Goal: Transaction & Acquisition: Book appointment/travel/reservation

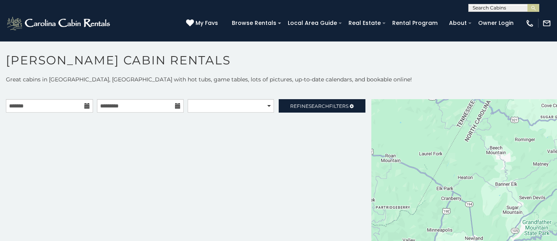
scroll to position [7, 0]
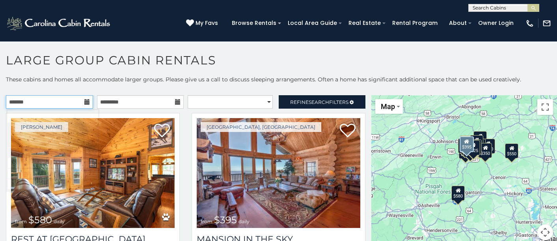
click at [32, 101] on input "text" at bounding box center [49, 101] width 87 height 13
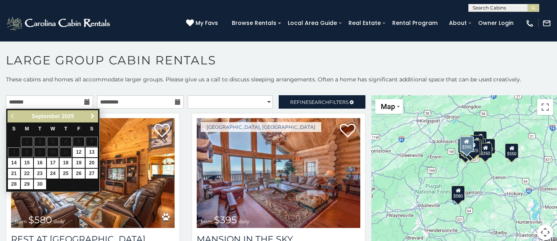
click at [91, 117] on span "Next" at bounding box center [93, 116] width 6 height 6
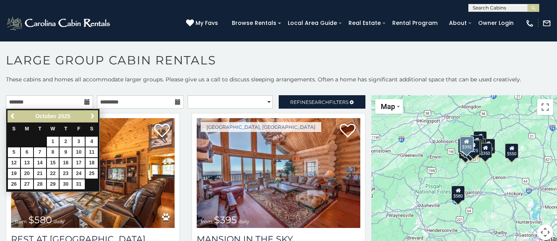
click at [91, 117] on span "Next" at bounding box center [93, 116] width 6 height 6
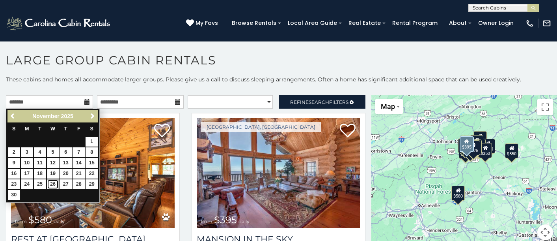
click at [49, 182] on link "26" at bounding box center [53, 184] width 12 height 10
type input "**********"
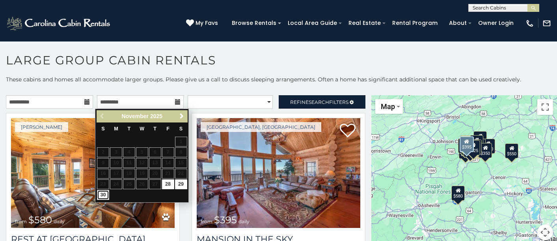
click at [106, 192] on link "30" at bounding box center [103, 195] width 12 height 10
type input "**********"
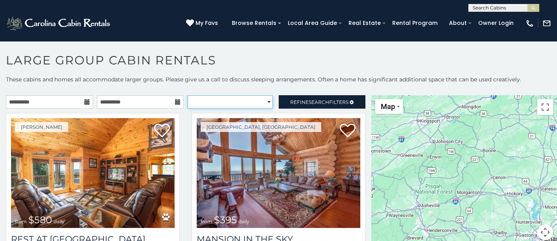
click at [253, 103] on select "**********" at bounding box center [230, 101] width 85 height 13
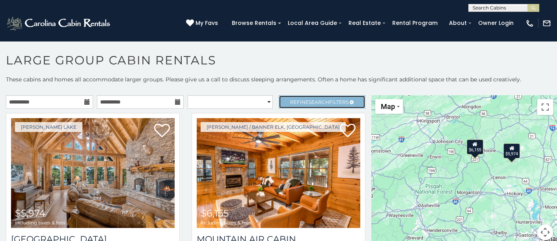
click at [300, 107] on link "Refine Search Filters" at bounding box center [322, 101] width 87 height 13
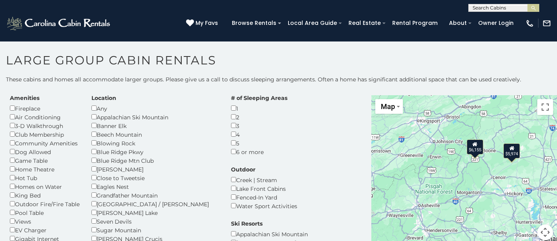
scroll to position [39, 0]
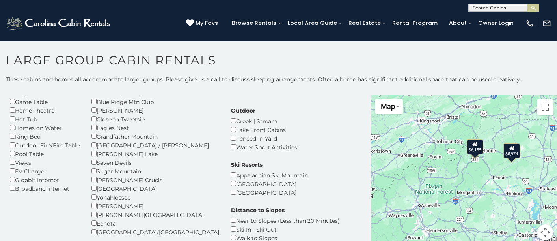
scroll to position [79, 0]
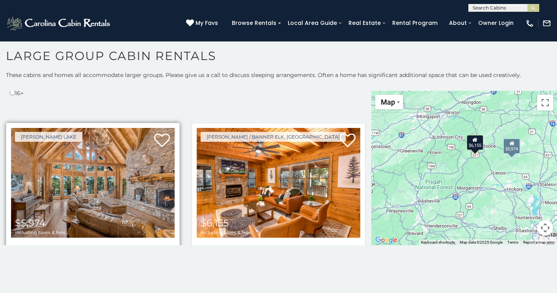
click at [99, 240] on link "View Property" at bounding box center [93, 284] width 164 height 16
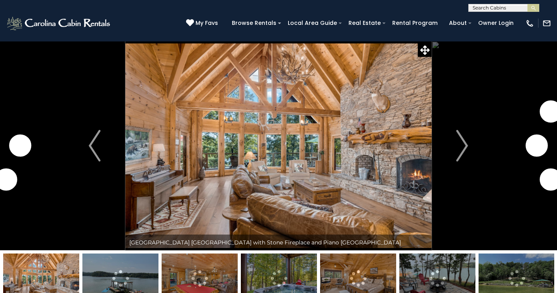
click at [139, 281] on img at bounding box center [120, 277] width 76 height 49
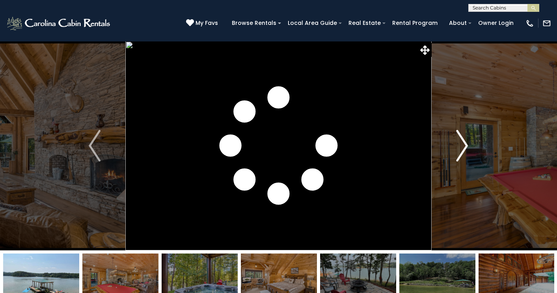
click at [459, 159] on img "Next" at bounding box center [463, 146] width 12 height 32
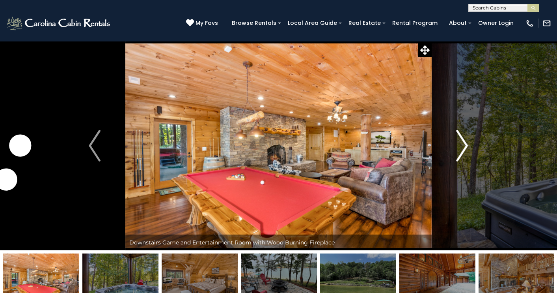
click at [459, 159] on img "Next" at bounding box center [463, 146] width 12 height 32
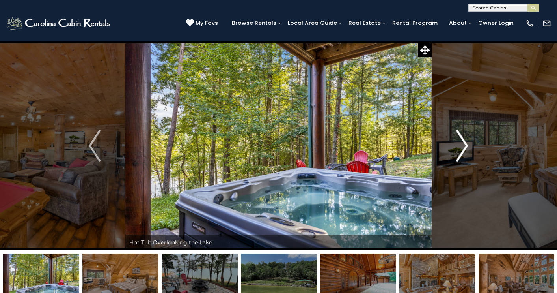
click at [459, 159] on img "Next" at bounding box center [463, 146] width 12 height 32
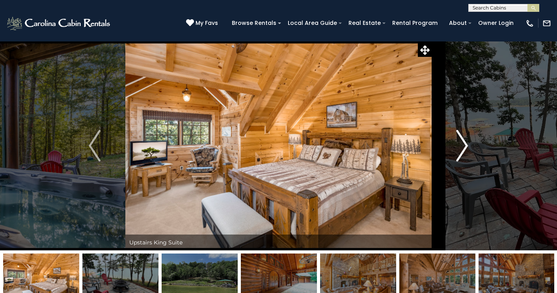
click at [459, 159] on img "Next" at bounding box center [463, 146] width 12 height 32
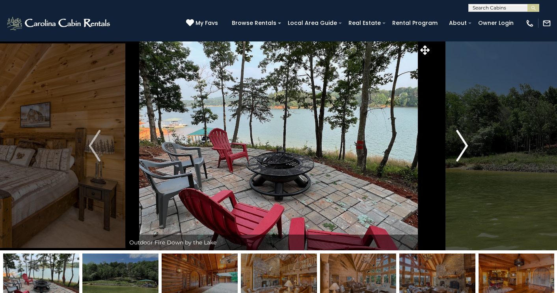
click at [459, 159] on img "Next" at bounding box center [463, 146] width 12 height 32
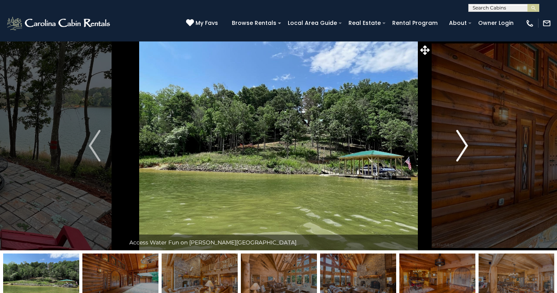
click at [459, 159] on img "Next" at bounding box center [463, 146] width 12 height 32
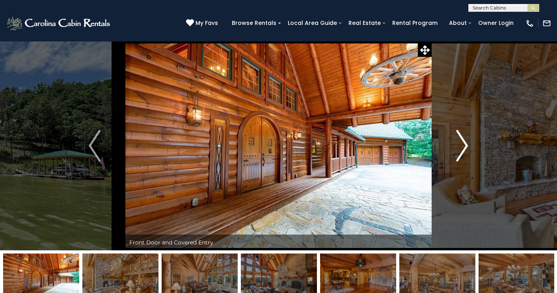
click at [459, 159] on img "Next" at bounding box center [463, 146] width 12 height 32
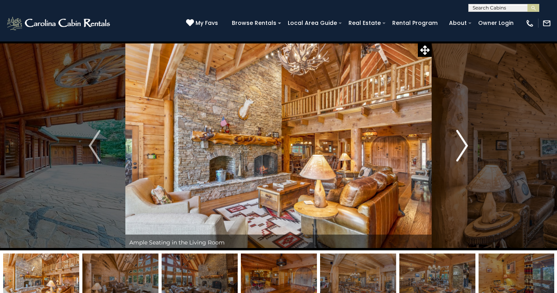
click at [459, 159] on img "Next" at bounding box center [463, 146] width 12 height 32
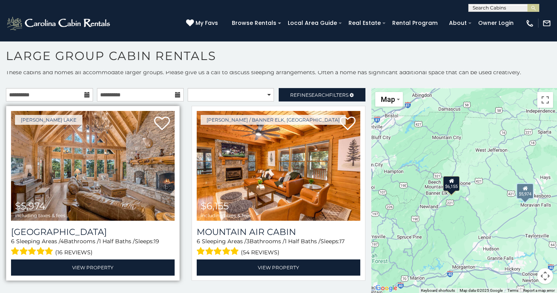
scroll to position [3, 0]
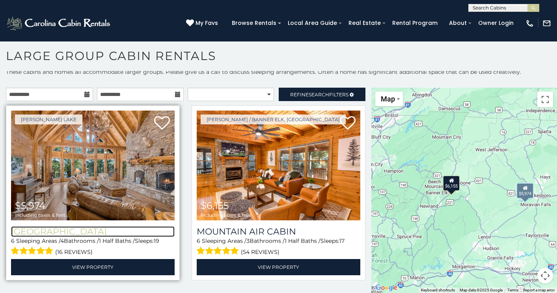
click at [84, 232] on h3 "[GEOGRAPHIC_DATA]" at bounding box center [93, 231] width 164 height 11
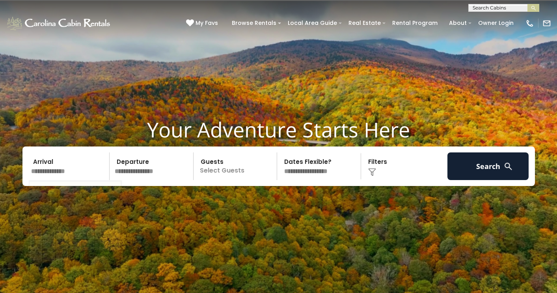
click at [96, 167] on input "text" at bounding box center [69, 166] width 82 height 28
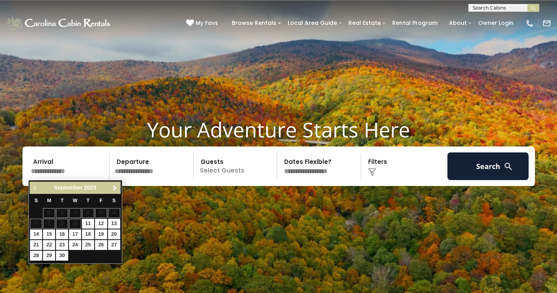
click at [118, 191] on span "Next" at bounding box center [115, 188] width 6 height 6
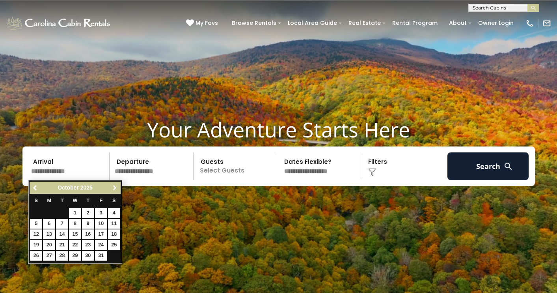
click at [118, 191] on span "Next" at bounding box center [115, 188] width 6 height 6
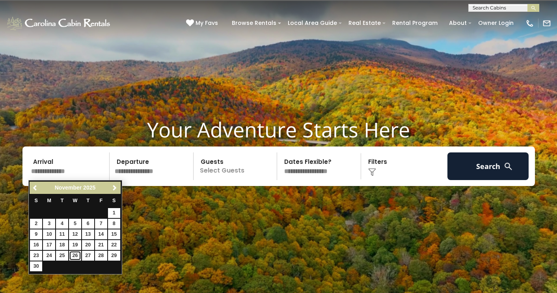
click at [72, 254] on link "26" at bounding box center [75, 256] width 12 height 10
type input "********"
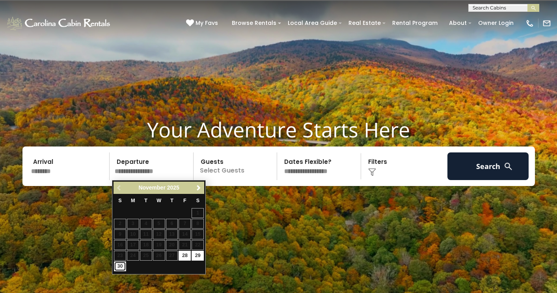
click at [123, 264] on link "30" at bounding box center [120, 266] width 12 height 10
type input "********"
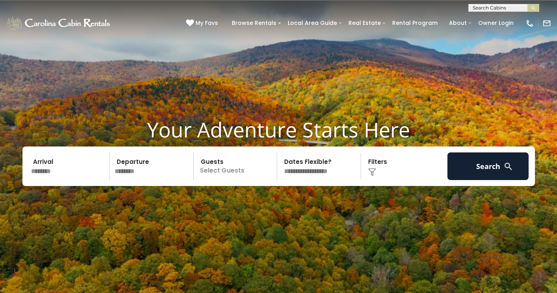
click at [228, 161] on p "Select Guests" at bounding box center [236, 166] width 81 height 28
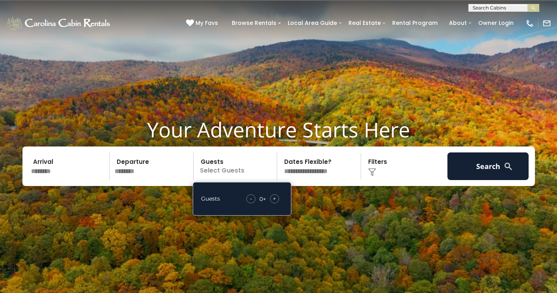
click at [277, 196] on div "+" at bounding box center [274, 198] width 9 height 9
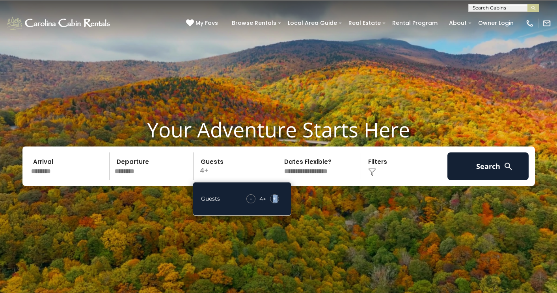
click at [277, 196] on div "+" at bounding box center [274, 198] width 9 height 9
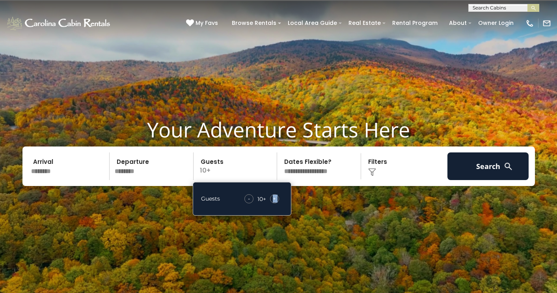
click at [277, 196] on div "+" at bounding box center [274, 198] width 9 height 9
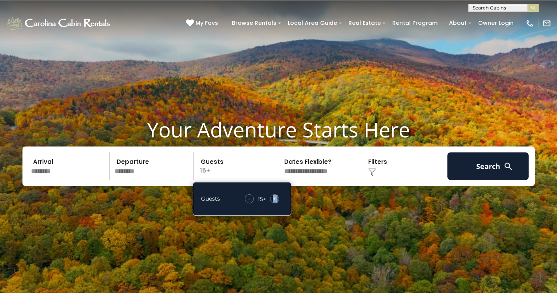
click at [277, 196] on div "+" at bounding box center [274, 198] width 9 height 9
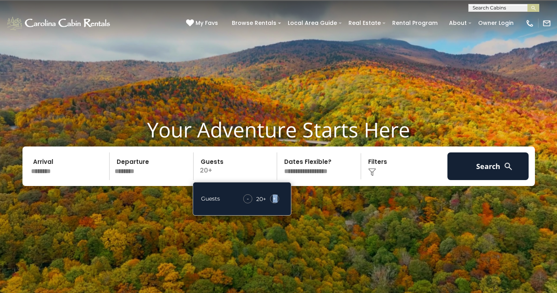
click at [320, 204] on img at bounding box center [278, 156] width 557 height 313
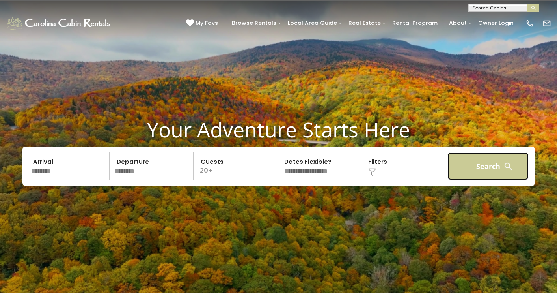
click at [476, 169] on button "Search" at bounding box center [489, 166] width 82 height 28
